Goal: Find specific page/section: Find specific page/section

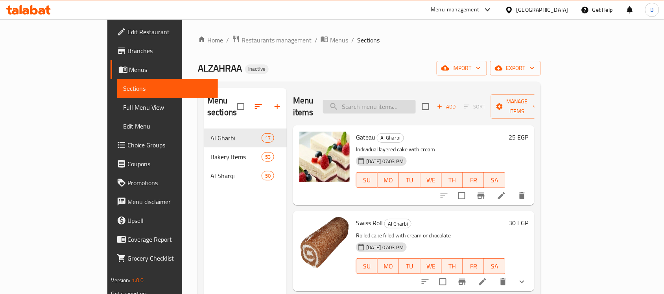
click at [416, 100] on input "search" at bounding box center [369, 107] width 93 height 14
paste input "340752306"
type input "340752306"
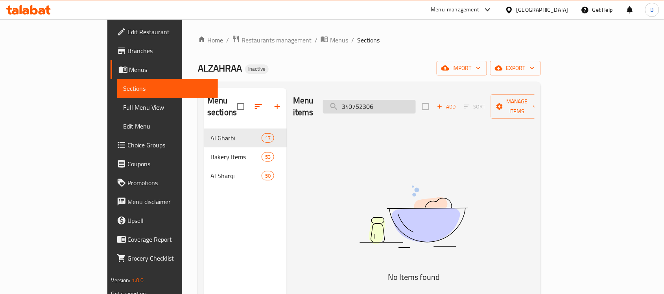
click at [416, 100] on input "340752306" at bounding box center [369, 107] width 93 height 14
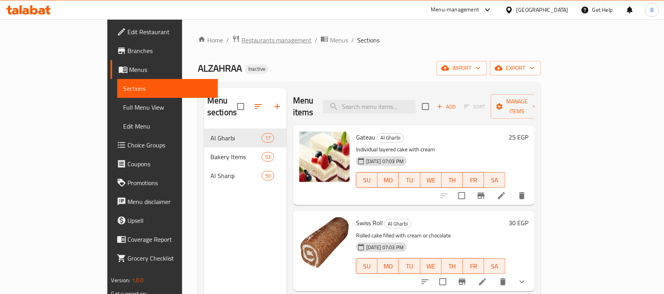
click at [241, 42] on span "Restaurants management" at bounding box center [276, 39] width 70 height 9
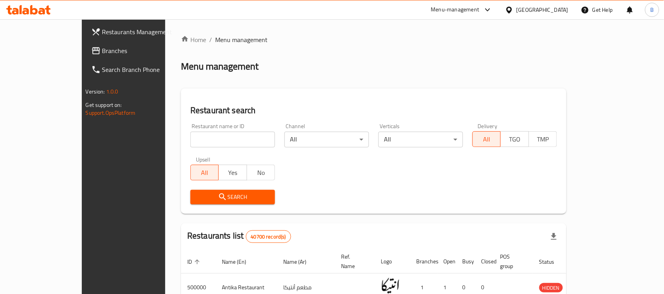
click at [16, 51] on div at bounding box center [332, 147] width 664 height 294
click at [102, 51] on span "Branches" at bounding box center [144, 50] width 84 height 9
